Goal: Information Seeking & Learning: Learn about a topic

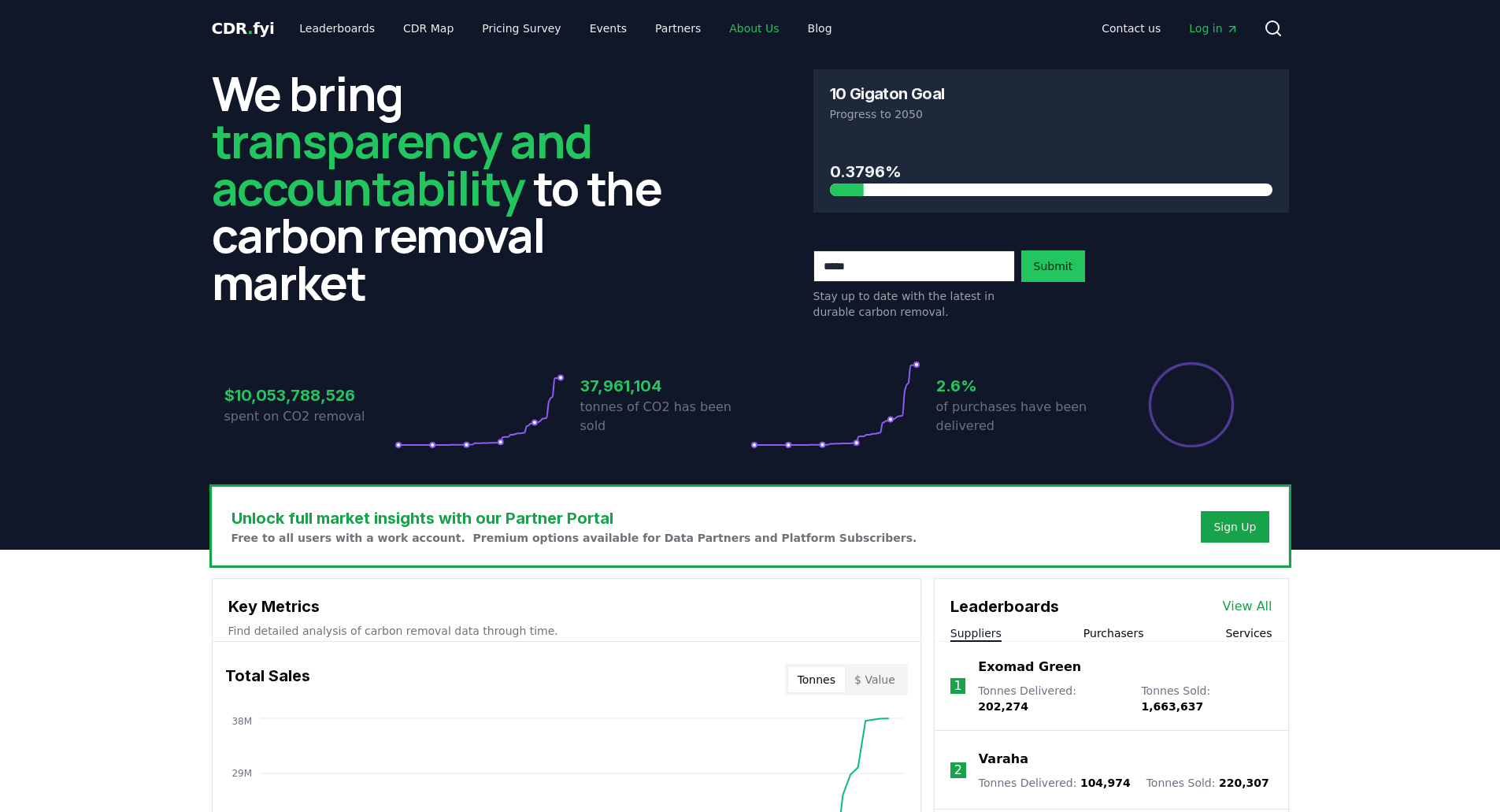
drag, startPoint x: 0, startPoint y: 0, endPoint x: 723, endPoint y: 33, distance: 723.8
click at [723, 33] on link "About Us" at bounding box center [754, 29] width 74 height 29
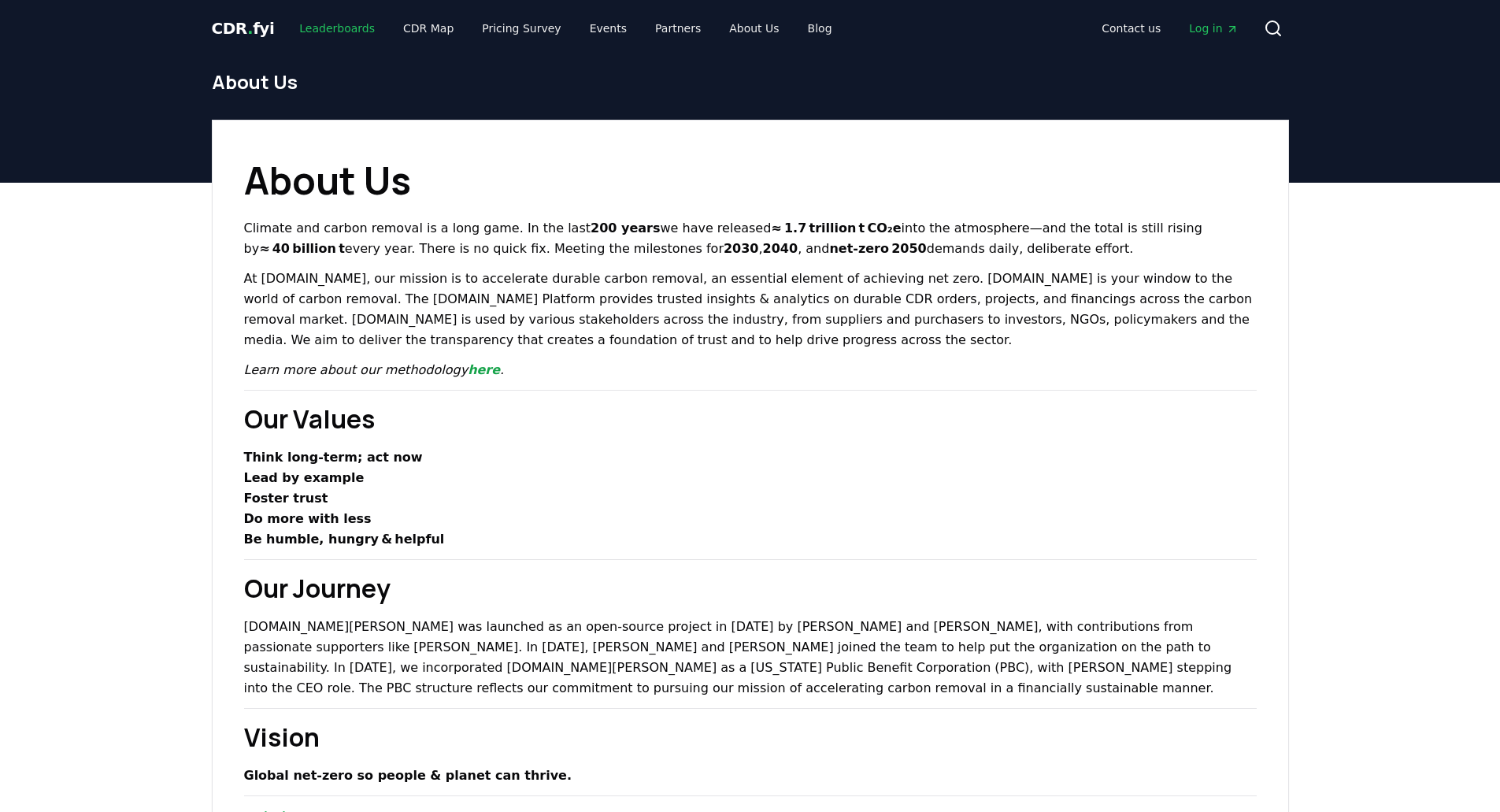
click at [343, 29] on link "Leaderboards" at bounding box center [337, 29] width 101 height 29
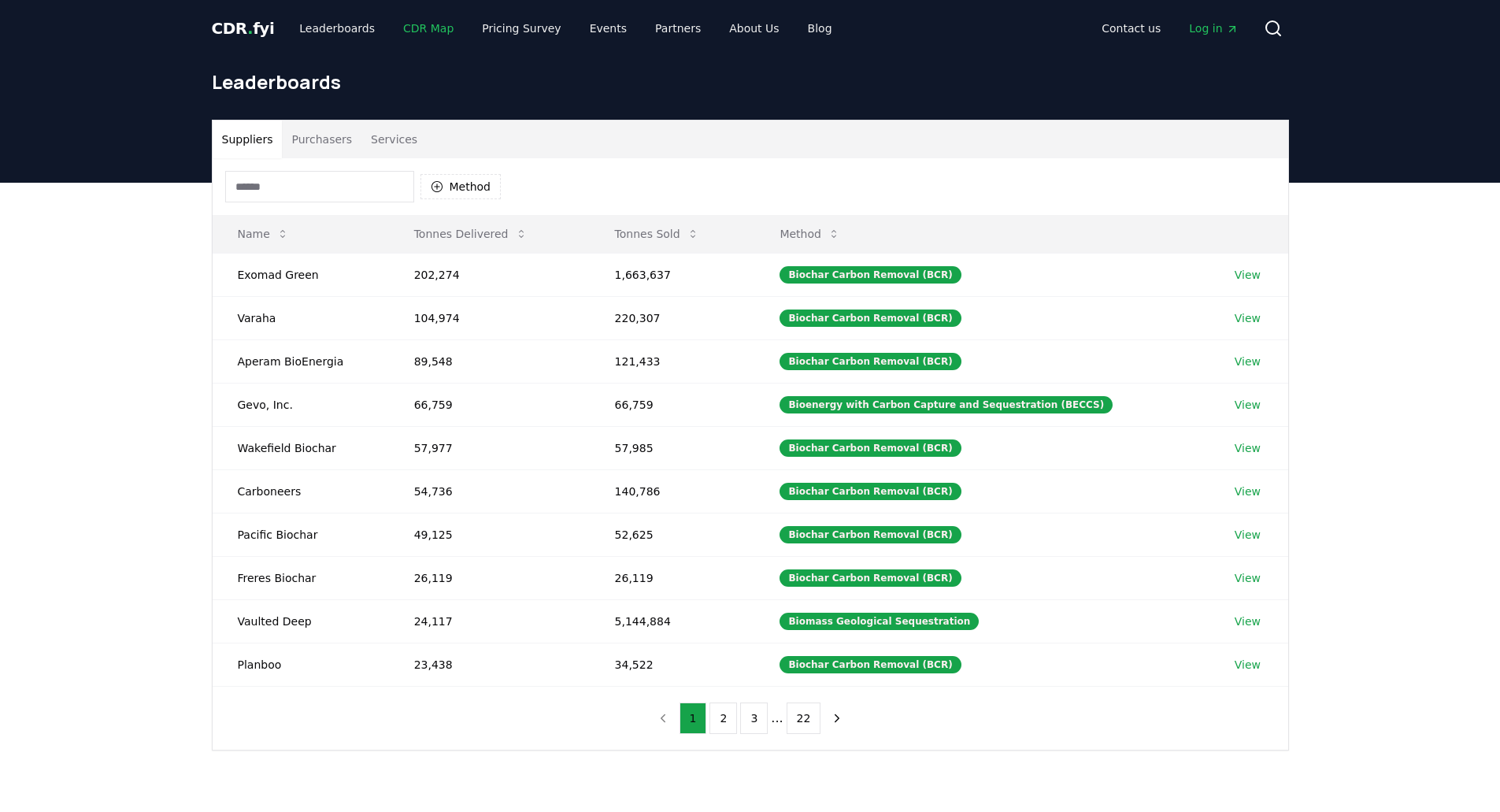
click at [412, 34] on link "CDR Map" at bounding box center [428, 29] width 75 height 29
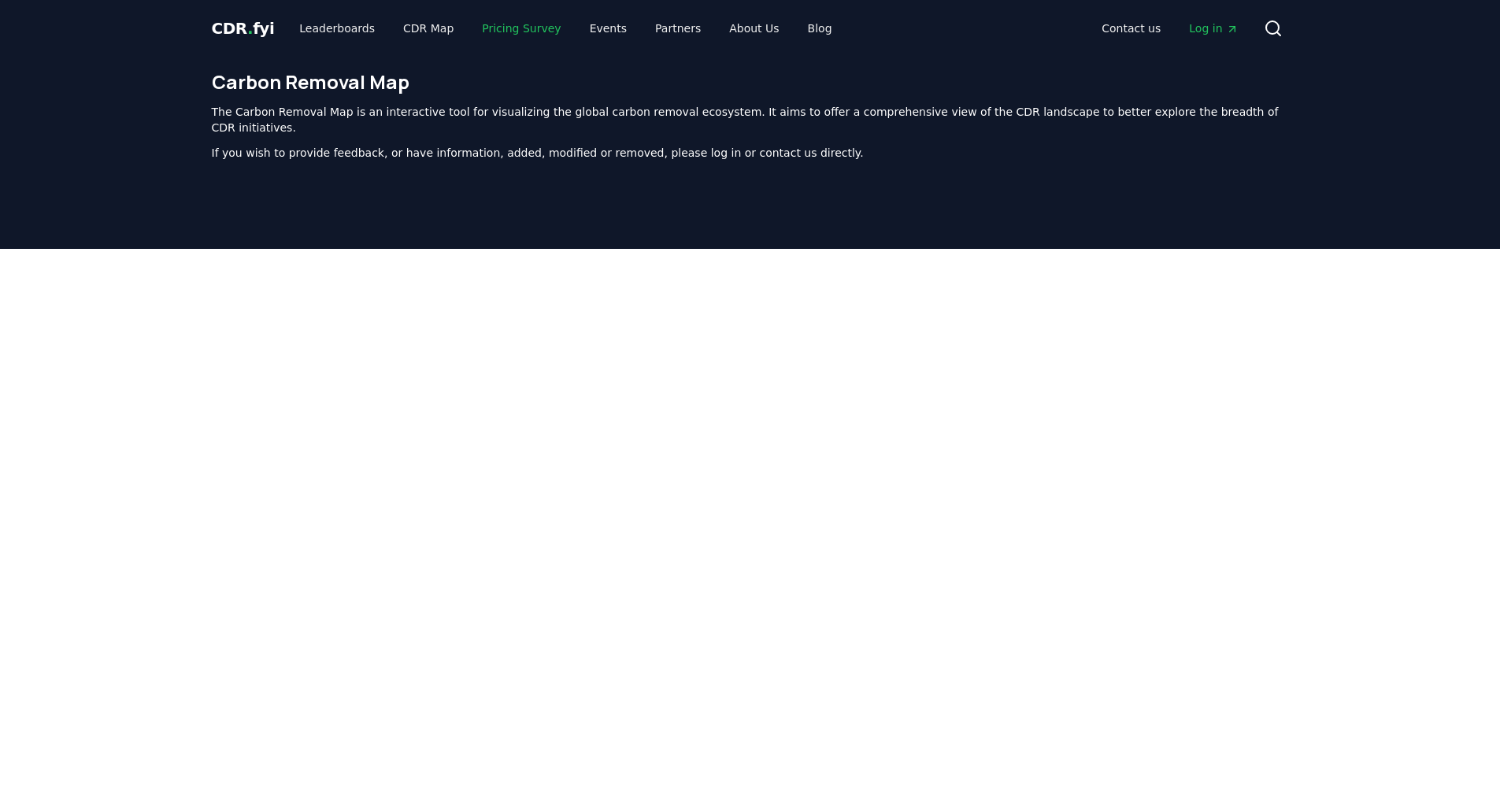
click at [480, 37] on link "Pricing Survey" at bounding box center [521, 29] width 104 height 29
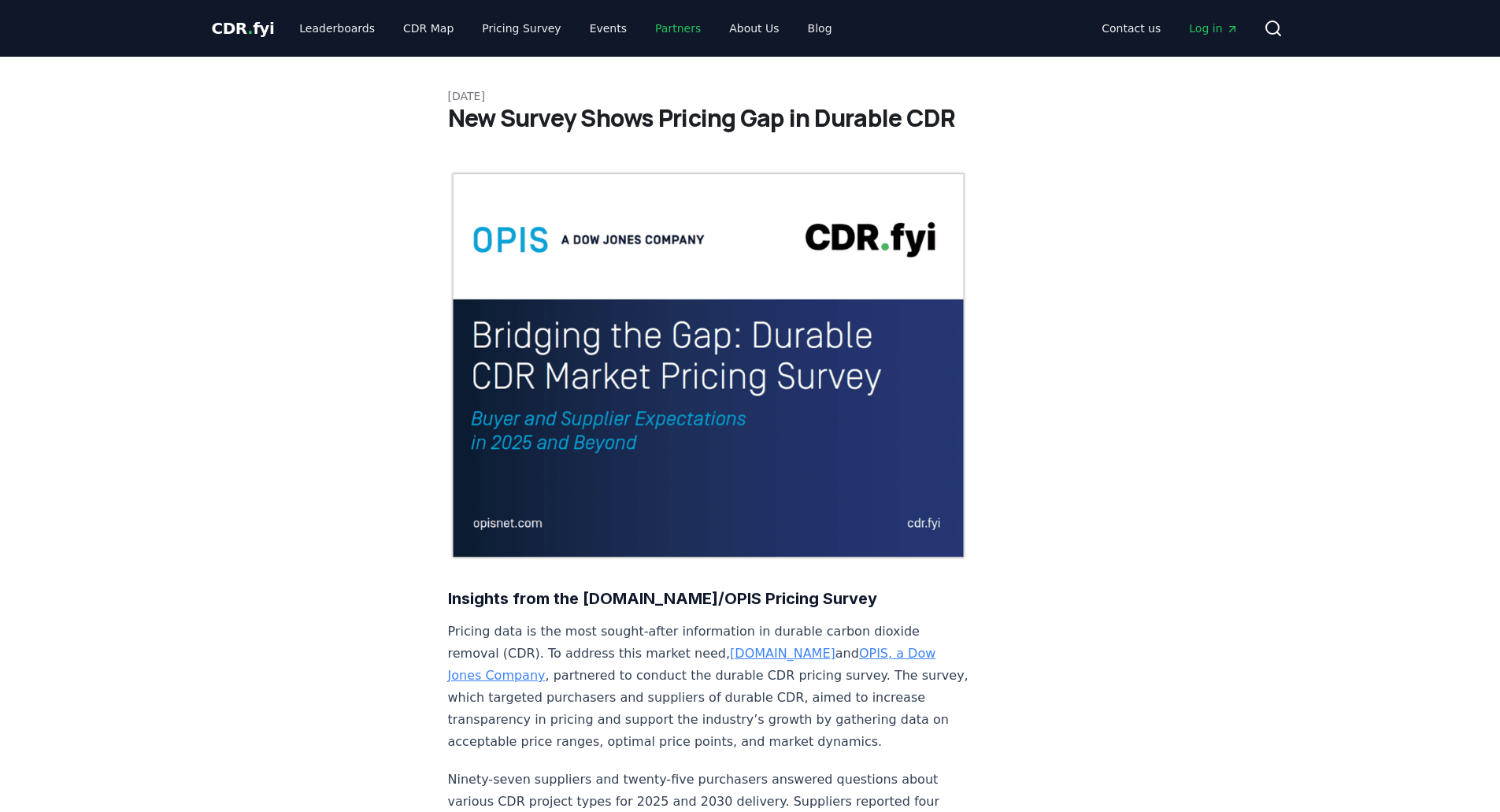
click at [653, 31] on link "Partners" at bounding box center [678, 29] width 71 height 29
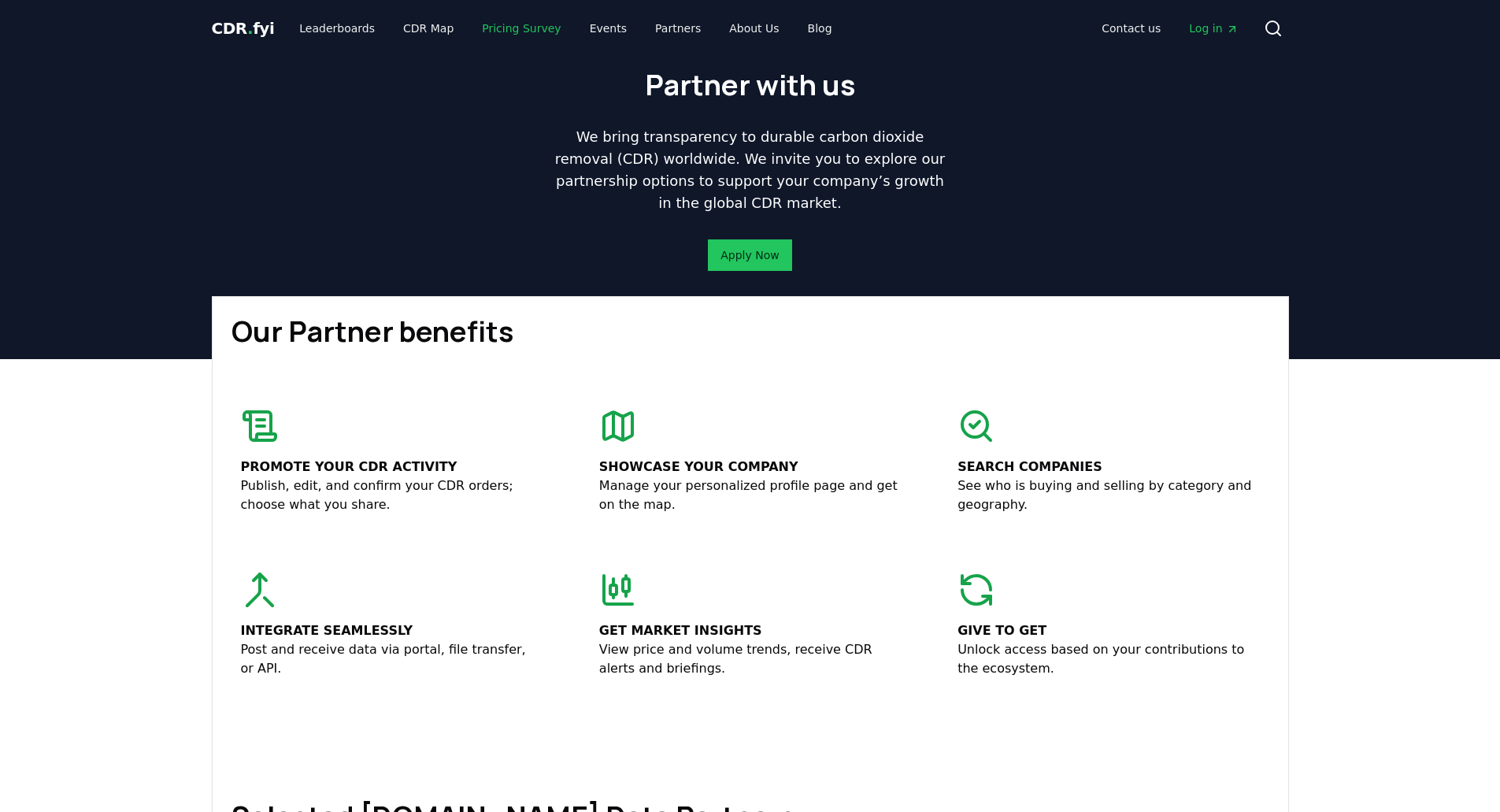
click at [512, 23] on link "Pricing Survey" at bounding box center [521, 29] width 104 height 29
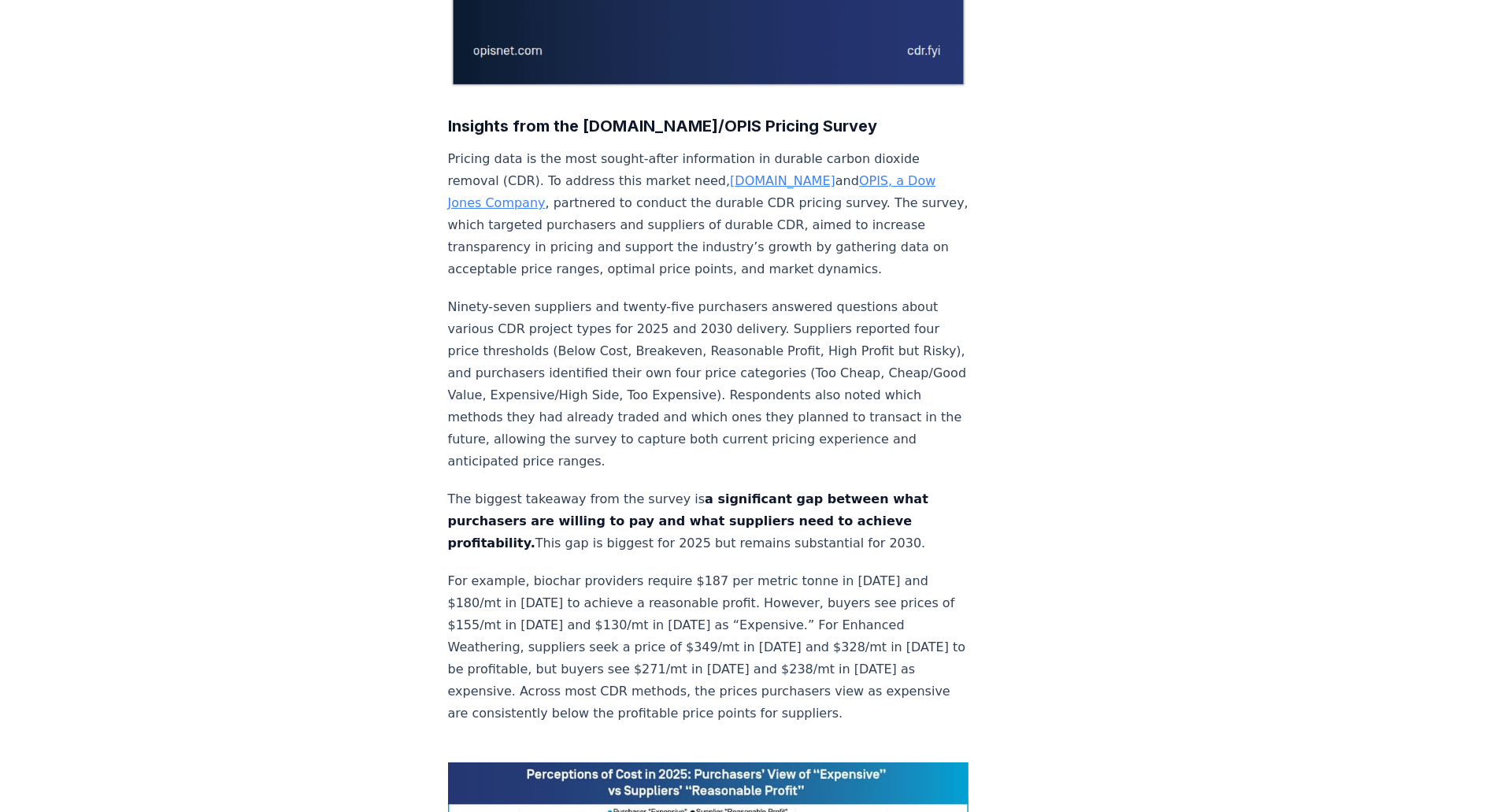
scroll to position [709, 0]
